Goal: Check status: Check status

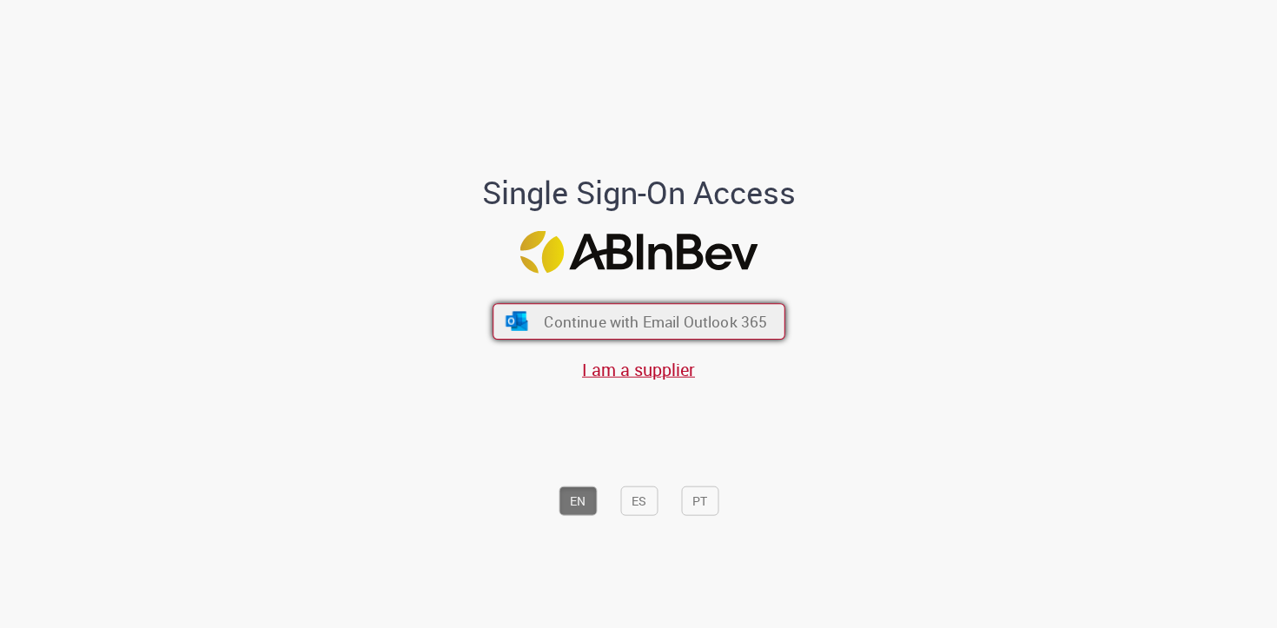
click at [596, 332] on button "Continue with Email Outlook 365" at bounding box center [638, 321] width 293 height 36
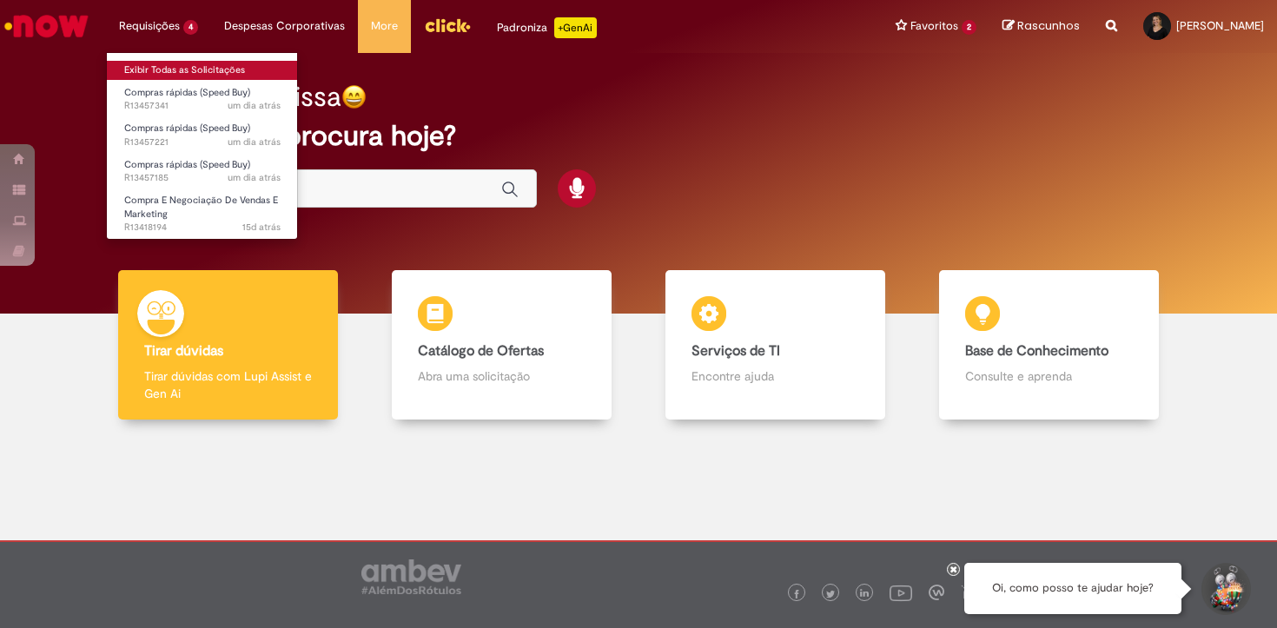
click at [177, 61] on link "Exibir Todas as Solicitações" at bounding box center [202, 70] width 191 height 19
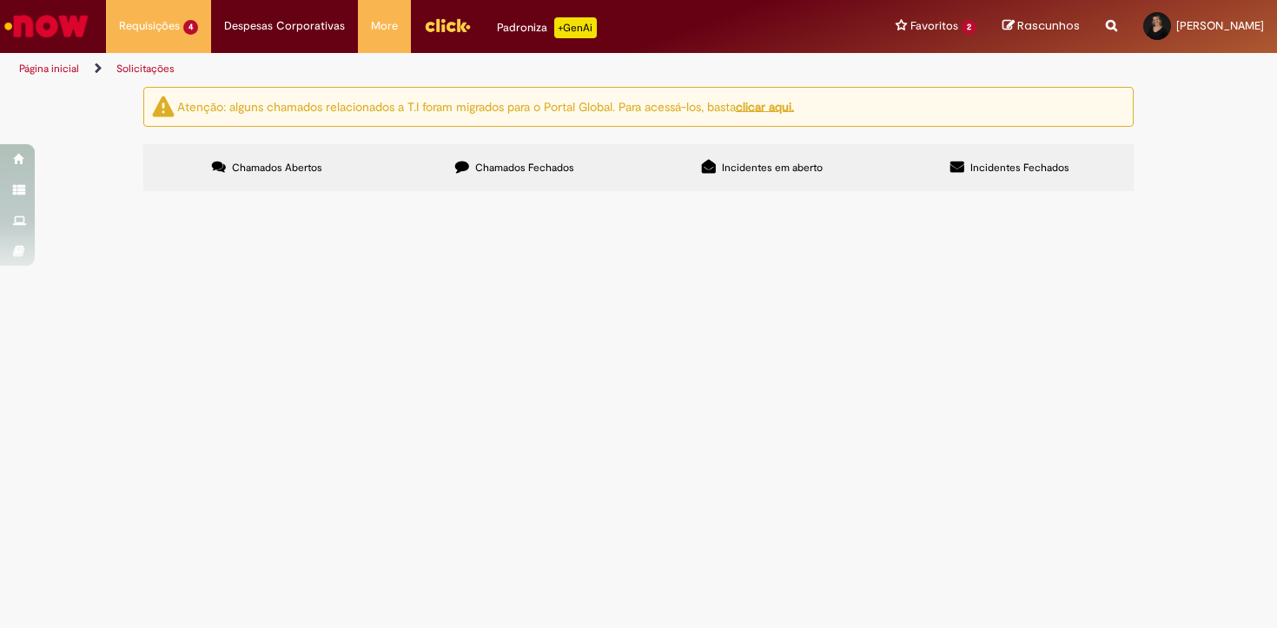
click at [0, 0] on span "Finalização KV [DATE]" at bounding box center [0, 0] width 0 height 0
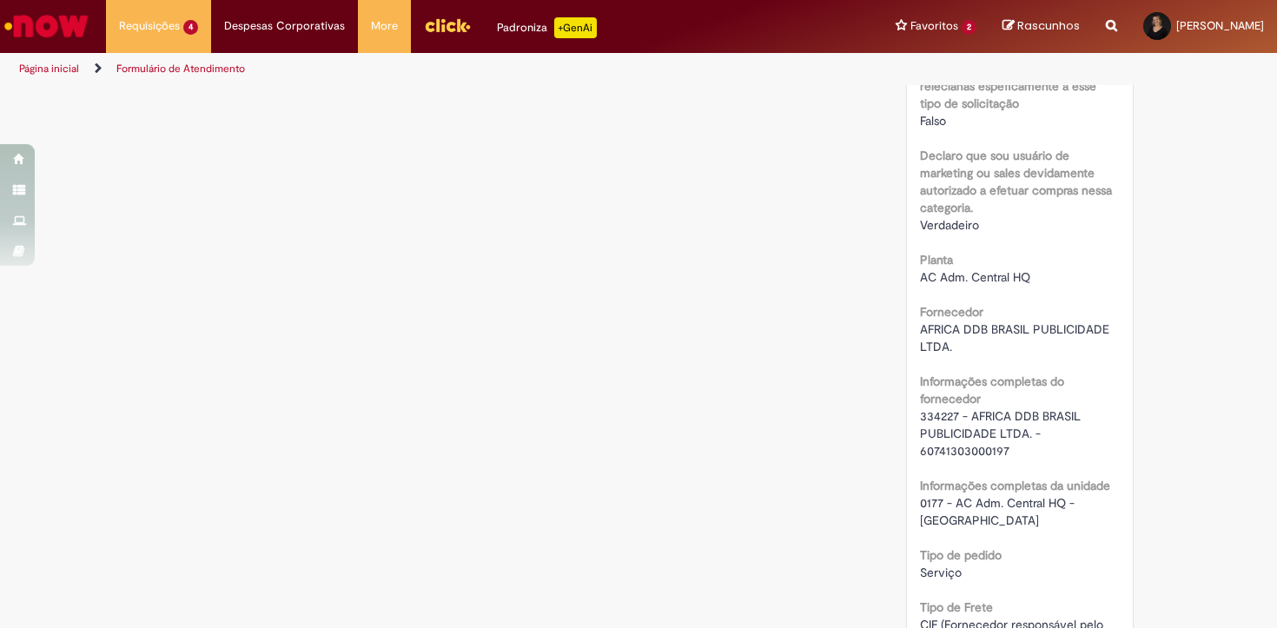
scroll to position [1660, 0]
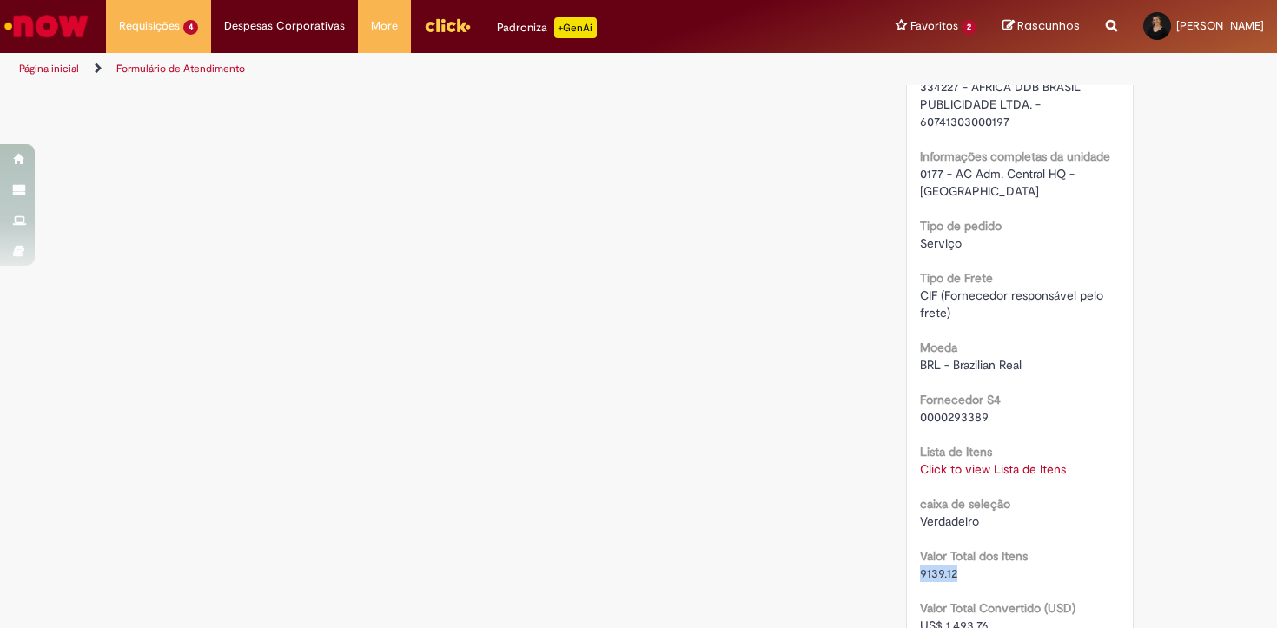
drag, startPoint x: 953, startPoint y: 552, endPoint x: 914, endPoint y: 557, distance: 38.5
click at [920, 564] on div "9139.12" at bounding box center [1020, 572] width 201 height 17
copy span "9139.12"
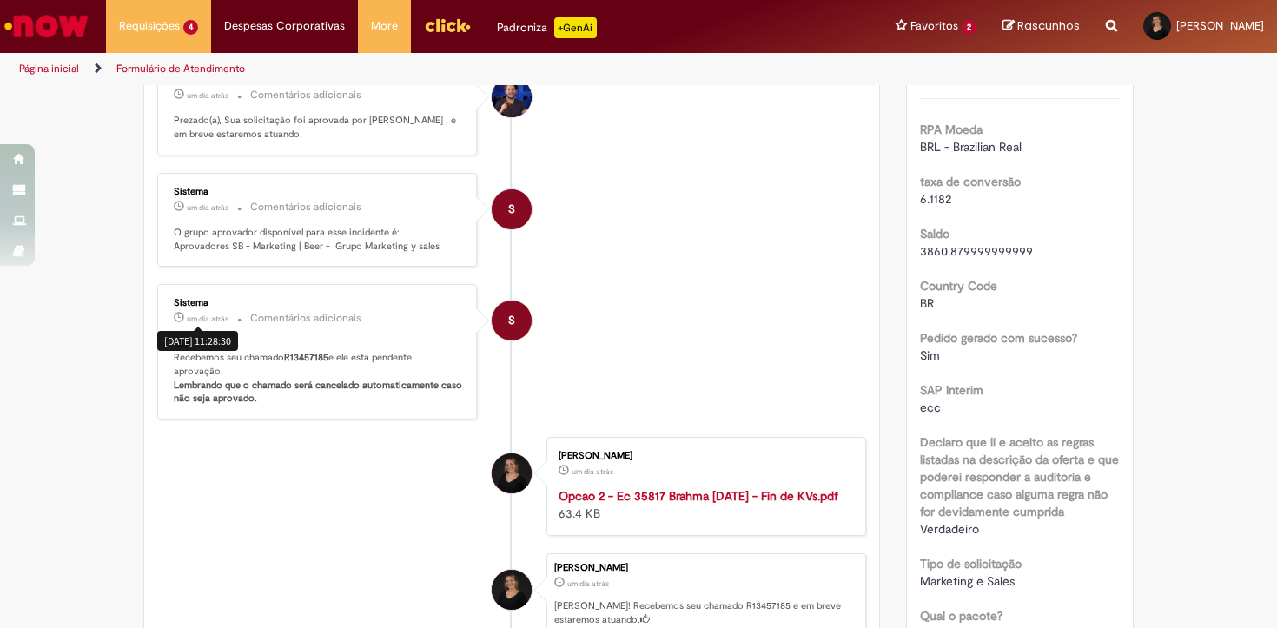
scroll to position [0, 0]
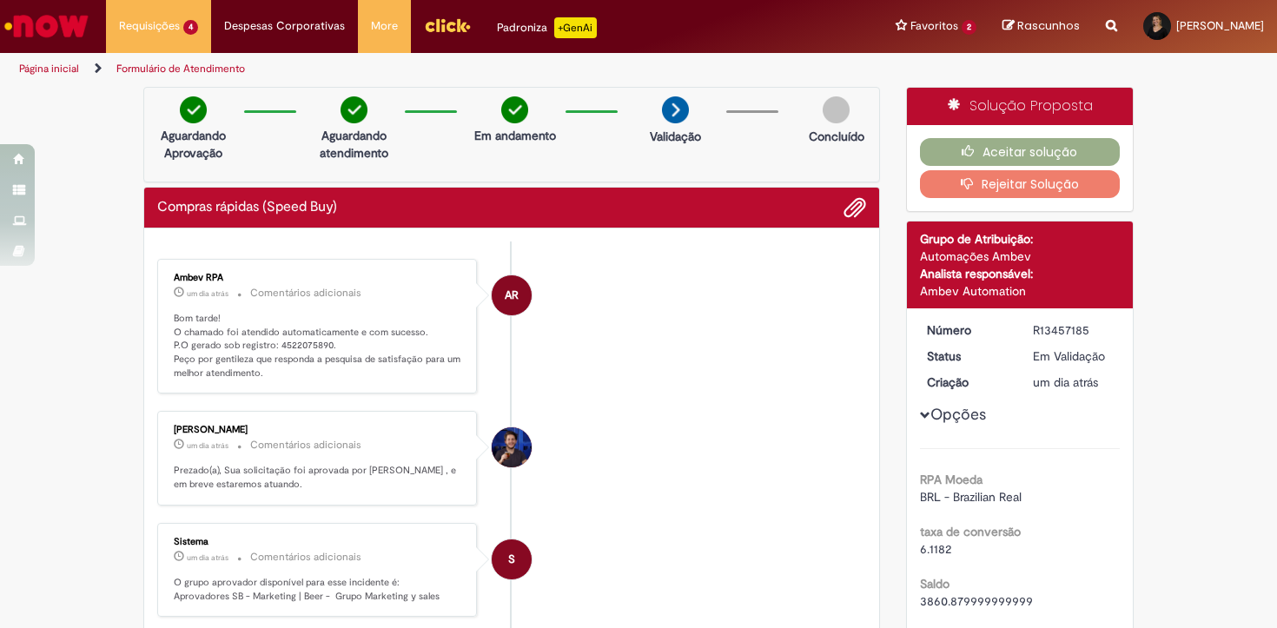
click at [288, 340] on p "Bom tarde! O chamado foi atendido automaticamente e com sucesso. P.O gerado sob…" at bounding box center [318, 346] width 289 height 69
copy p "4522075890"
click at [973, 142] on button "Aceitar solução" at bounding box center [1020, 152] width 201 height 28
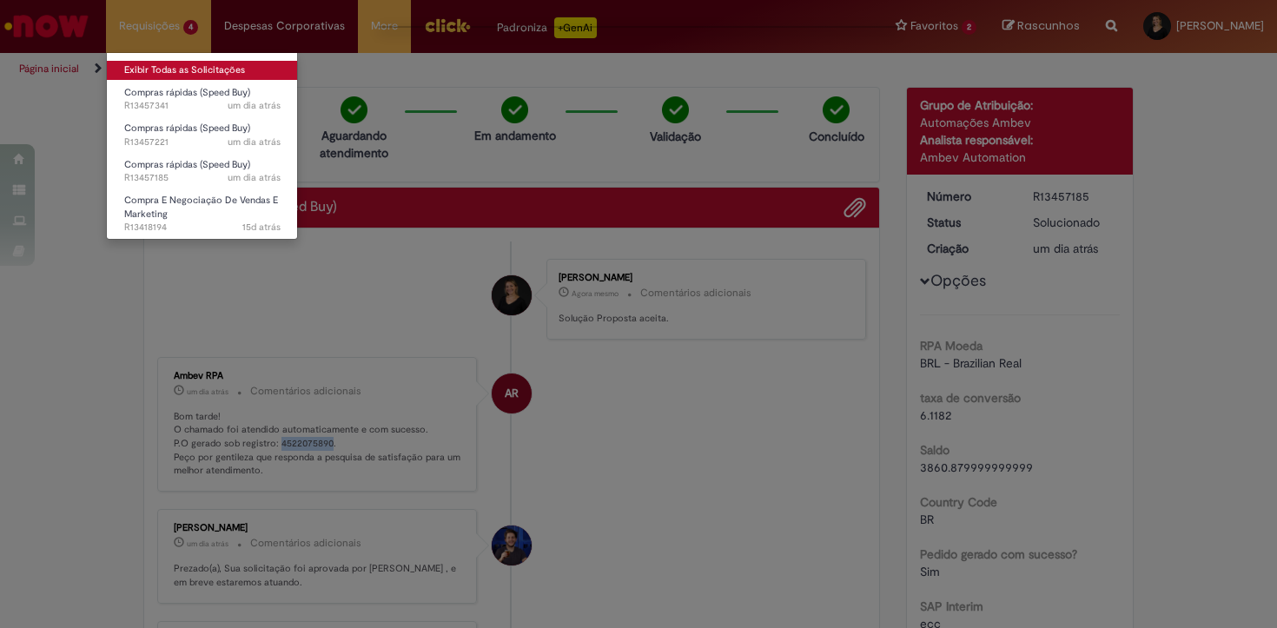
click at [185, 67] on link "Exibir Todas as Solicitações" at bounding box center [202, 70] width 191 height 19
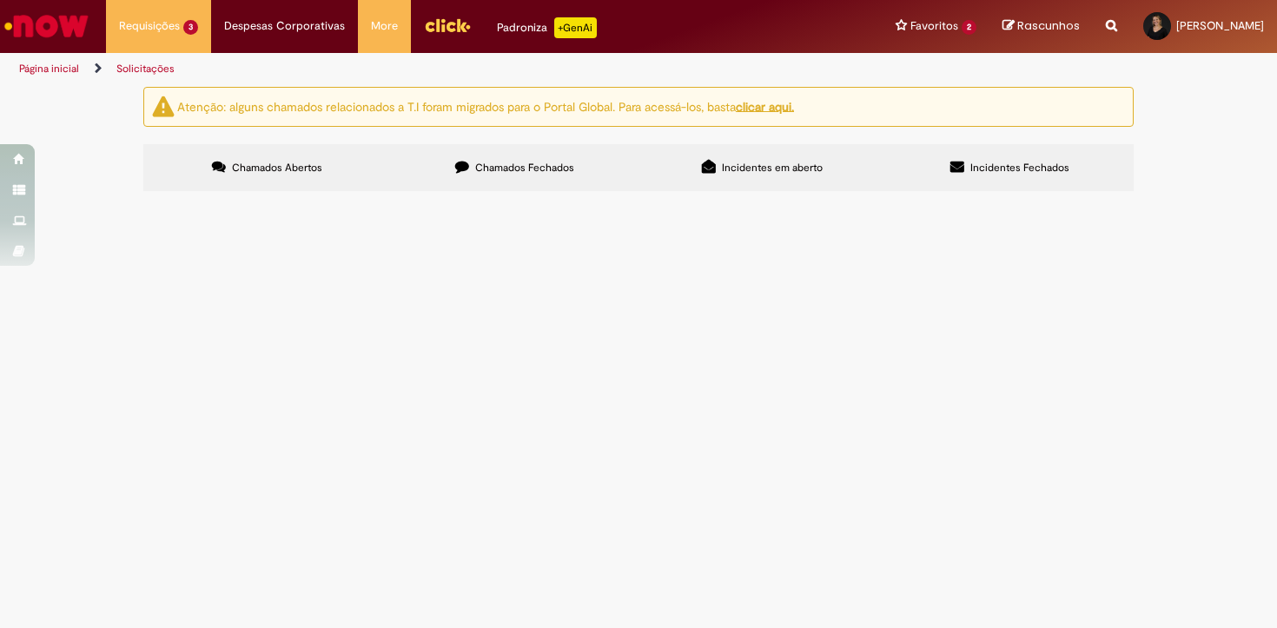
click at [0, 0] on span "KV [DATE] 26 - Prova de Cor" at bounding box center [0, 0] width 0 height 0
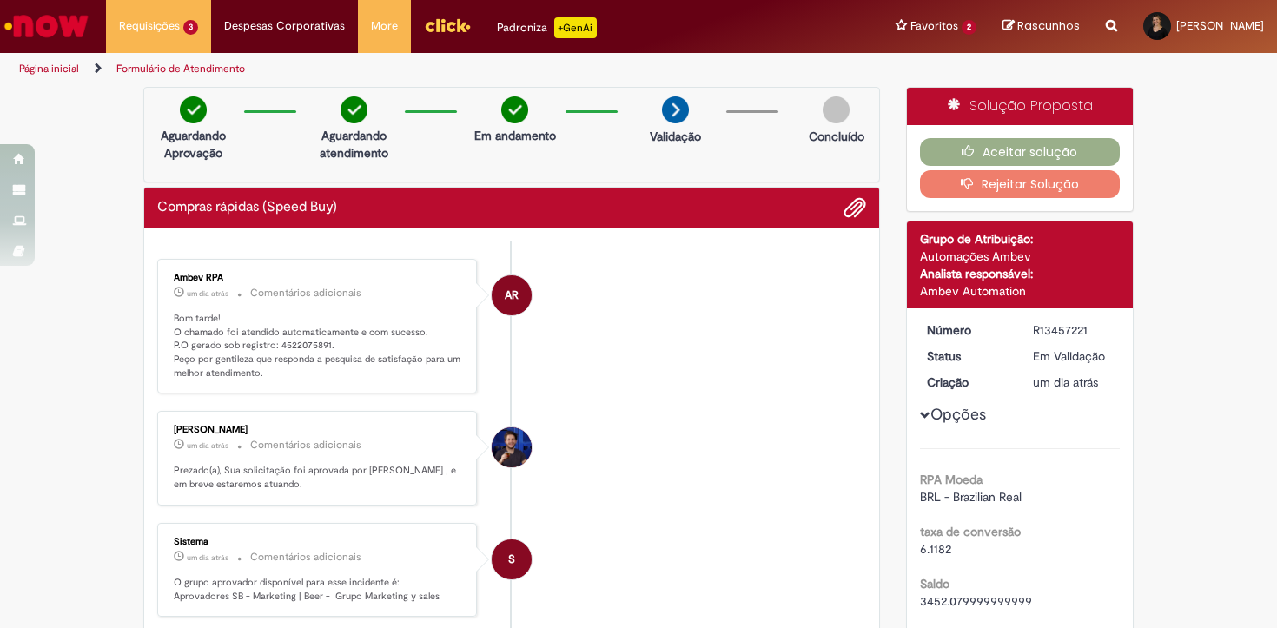
click at [307, 339] on p "Bom tarde! O chamado foi atendido automaticamente e com sucesso. P.O gerado sob…" at bounding box center [318, 346] width 289 height 69
copy p "4522075891"
click at [947, 155] on button "Aceitar solução" at bounding box center [1020, 152] width 201 height 28
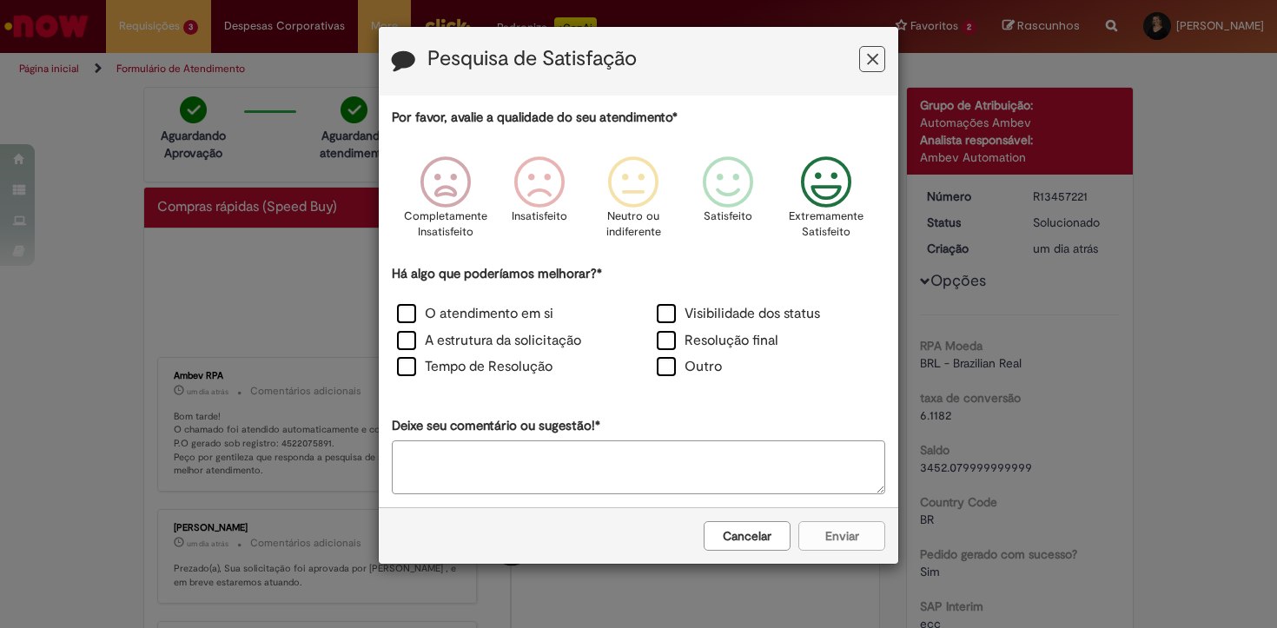
click at [814, 188] on icon "Feedback" at bounding box center [826, 182] width 65 height 52
click at [519, 318] on label "O atendimento em si" at bounding box center [475, 314] width 156 height 20
click at [833, 542] on button "Enviar" at bounding box center [841, 536] width 87 height 30
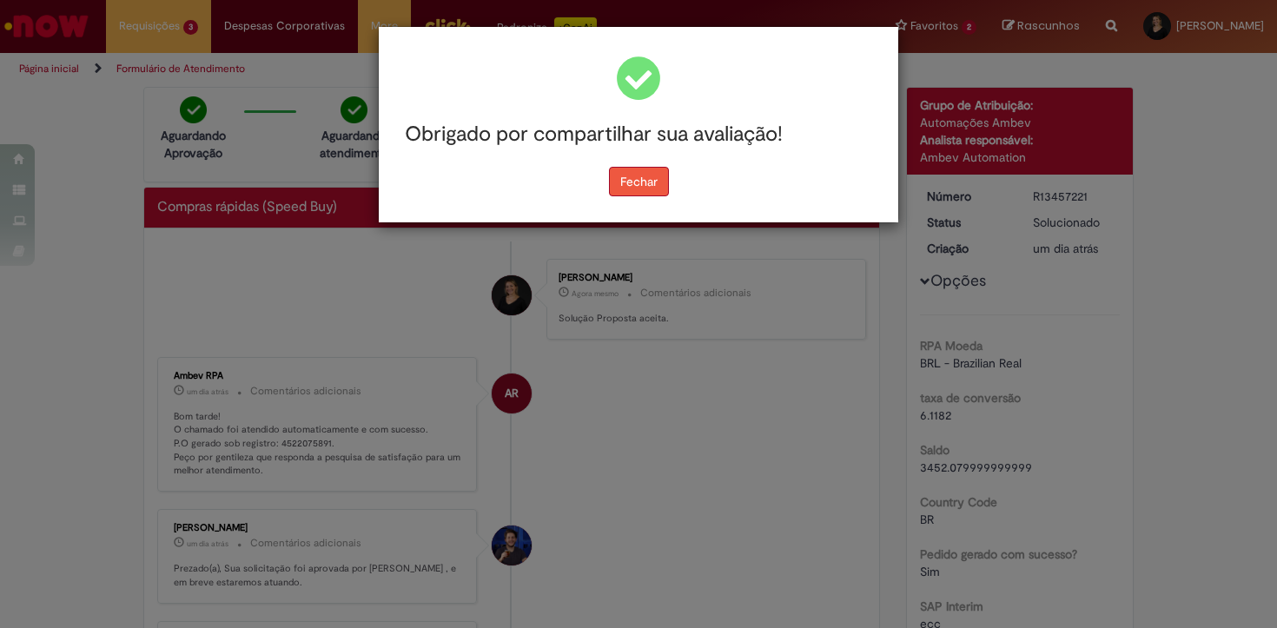
click at [638, 179] on button "Fechar" at bounding box center [639, 182] width 60 height 30
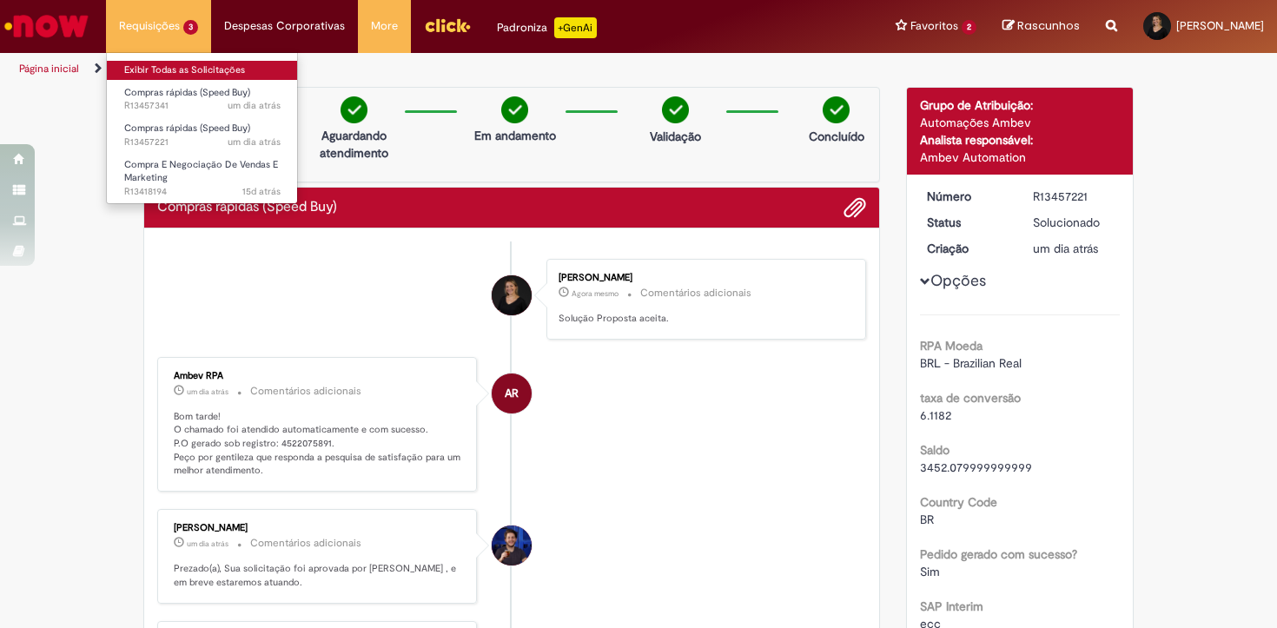
click at [160, 65] on link "Exibir Todas as Solicitações" at bounding box center [202, 70] width 191 height 19
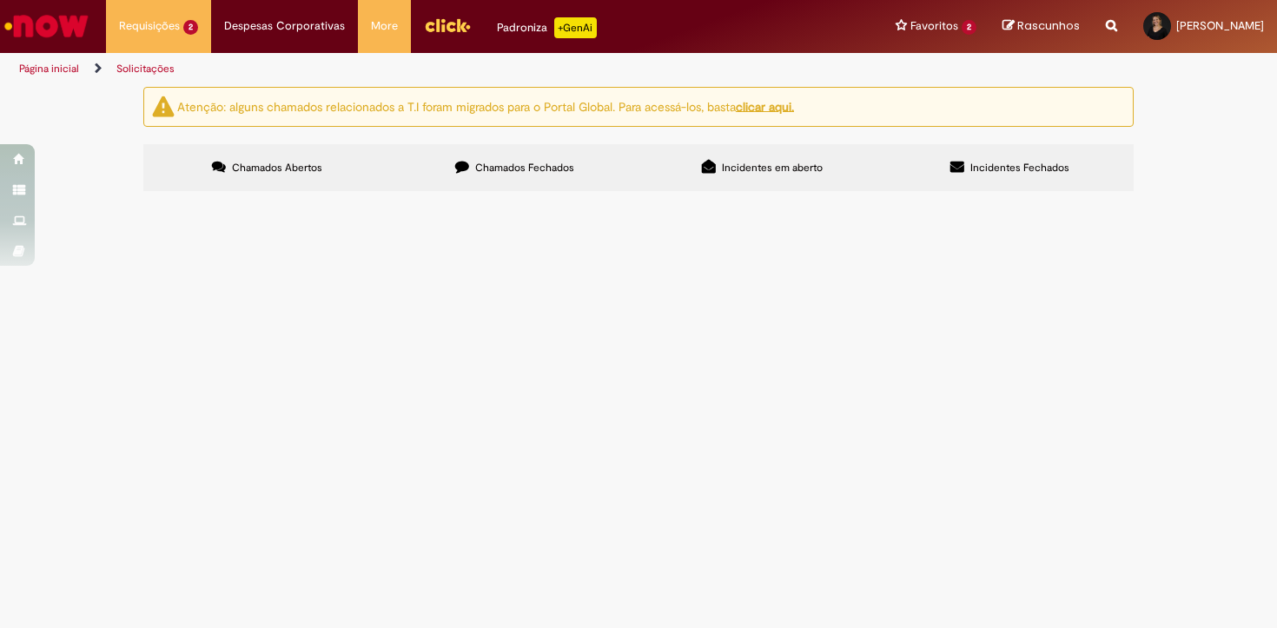
click at [0, 0] on span "Kick off para [GEOGRAPHIC_DATA] de Copa do Mundo" at bounding box center [0, 0] width 0 height 0
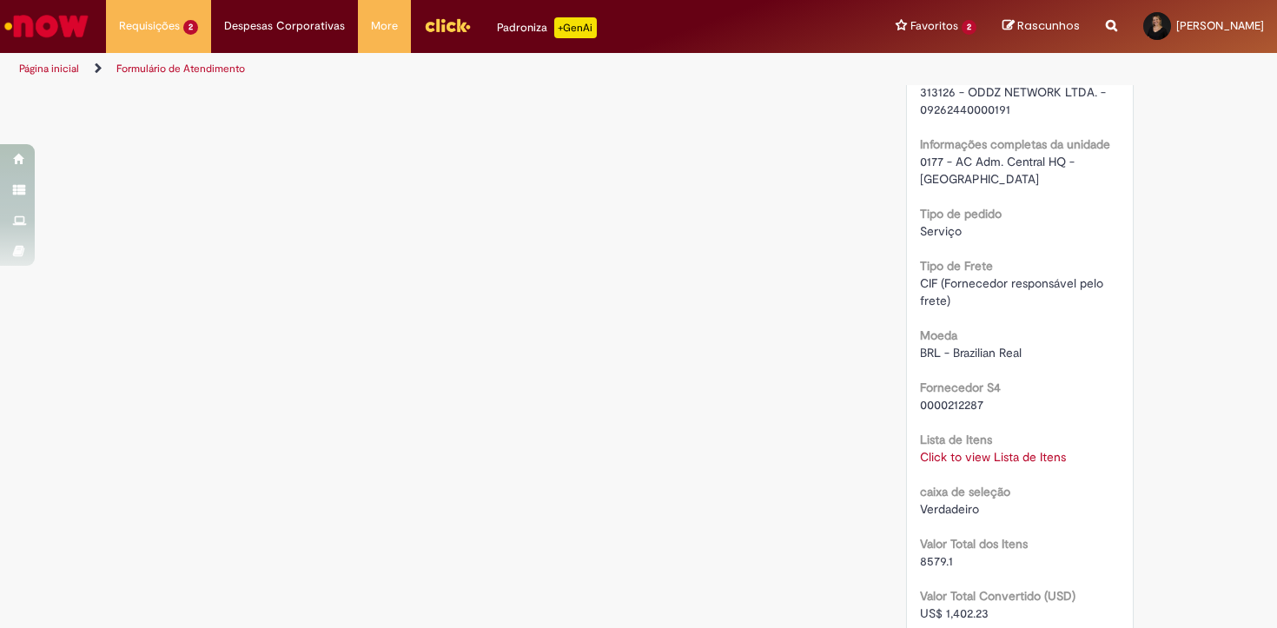
scroll to position [1692, 0]
click at [932, 551] on span "8579.1" at bounding box center [936, 559] width 33 height 16
copy span "8579.1"
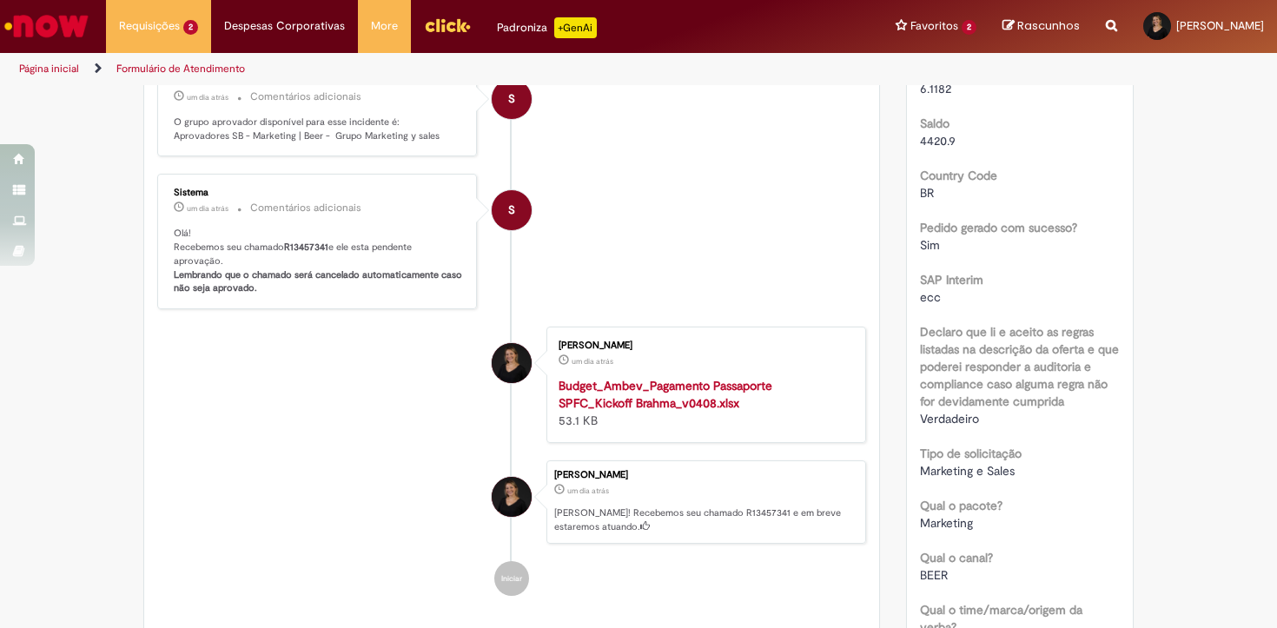
scroll to position [0, 0]
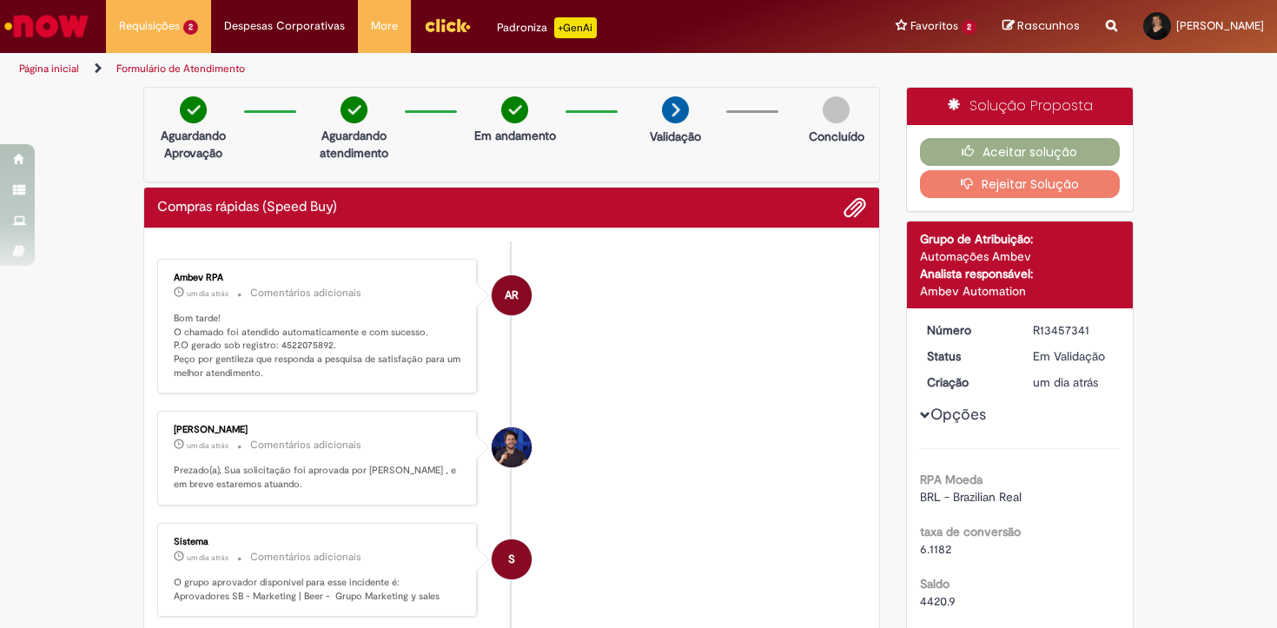
click at [293, 344] on p "Bom tarde! O chamado foi atendido automaticamente e com sucesso. P.O gerado sob…" at bounding box center [318, 346] width 289 height 69
copy p "4522075892"
click at [976, 159] on button "Aceitar solução" at bounding box center [1020, 152] width 201 height 28
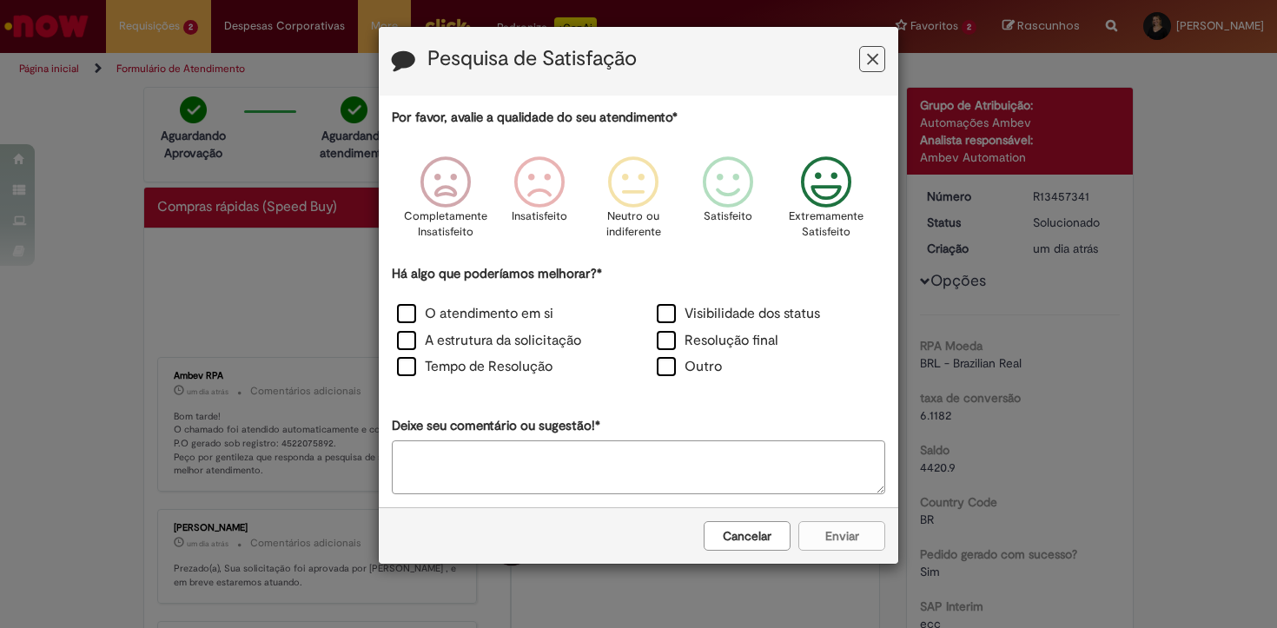
drag, startPoint x: 820, startPoint y: 197, endPoint x: 795, endPoint y: 213, distance: 28.9
click at [820, 197] on icon "Feedback" at bounding box center [826, 182] width 65 height 52
click at [397, 313] on label "O atendimento em si" at bounding box center [475, 314] width 156 height 20
click at [818, 541] on button "Enviar" at bounding box center [841, 536] width 87 height 30
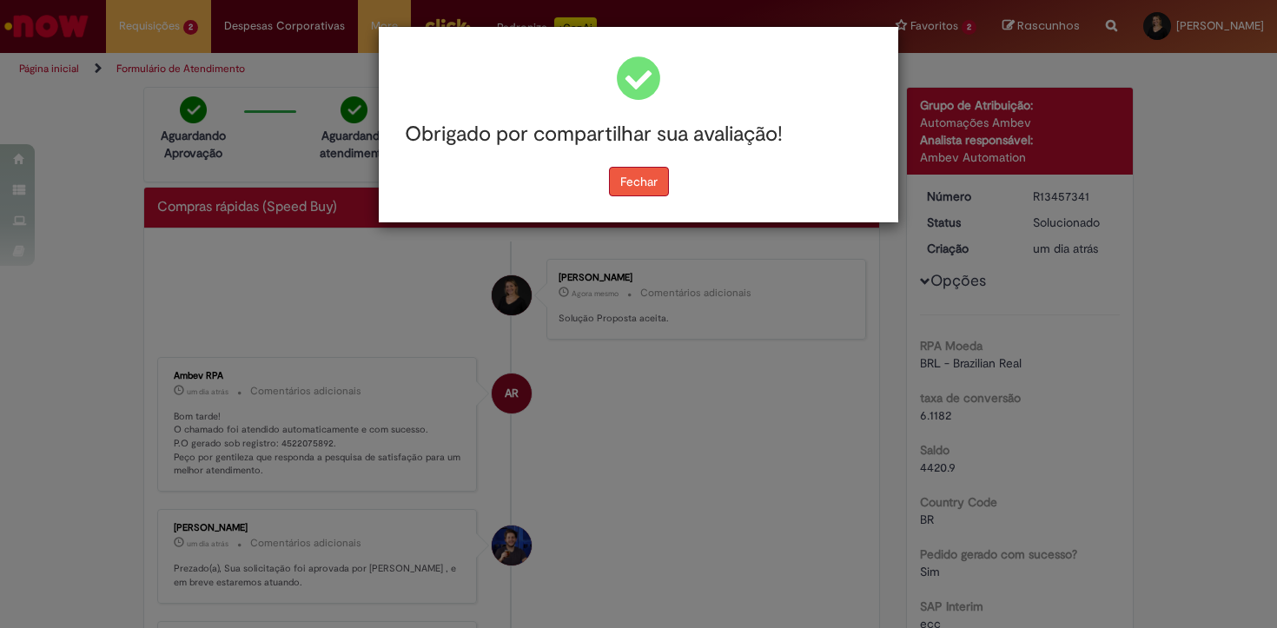
click at [621, 196] on button "Fechar" at bounding box center [639, 182] width 60 height 30
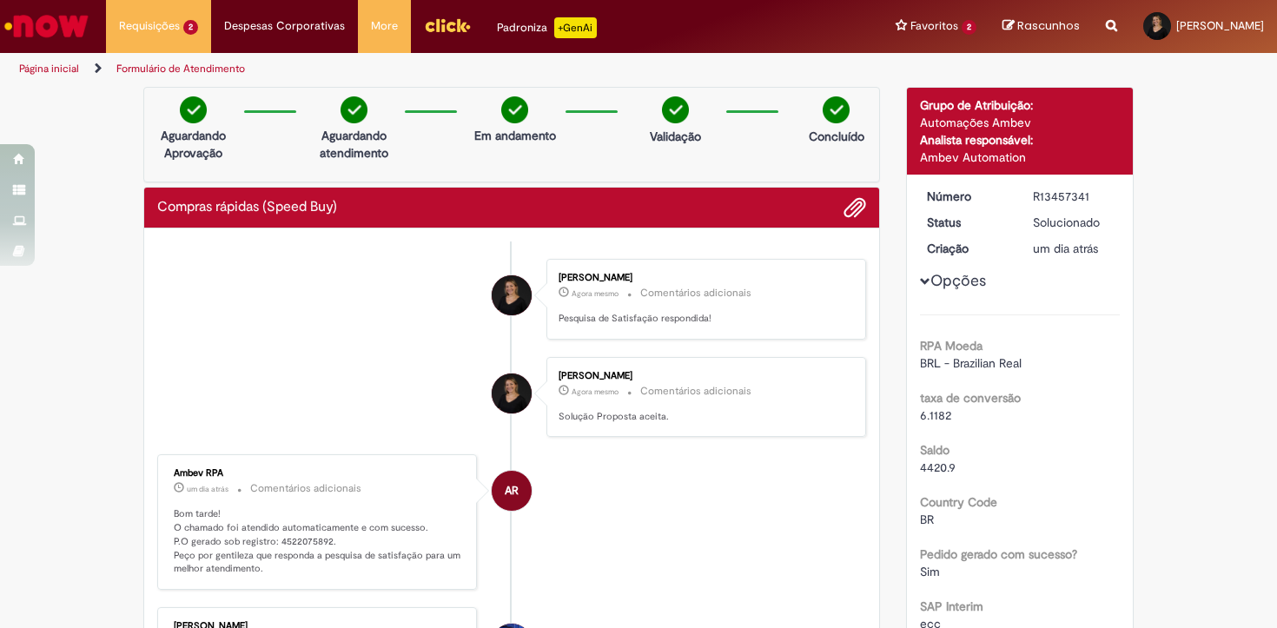
click at [40, 28] on img "Ir para a Homepage" at bounding box center [46, 26] width 89 height 35
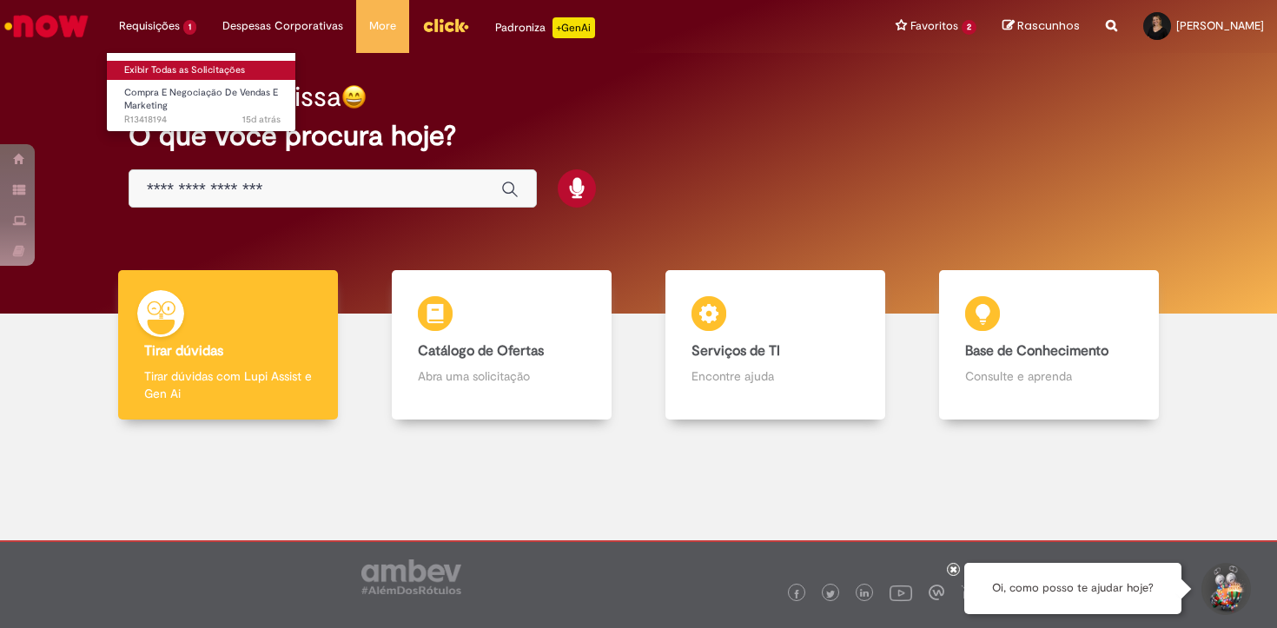
click at [171, 69] on link "Exibir Todas as Solicitações" at bounding box center [202, 70] width 191 height 19
